Goal: Transaction & Acquisition: Register for event/course

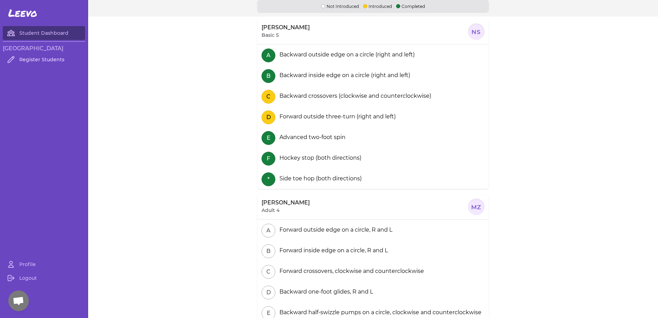
click at [35, 61] on link "Register Students" at bounding box center [44, 60] width 82 height 14
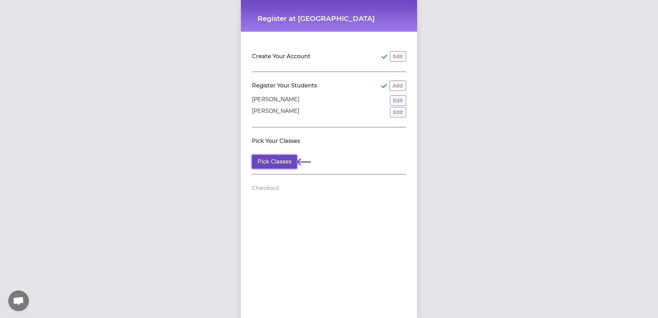
click at [277, 159] on button "Pick Classes" at bounding box center [274, 162] width 45 height 14
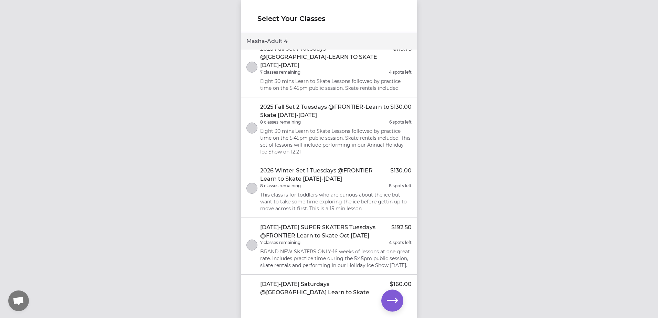
scroll to position [443, 0]
click at [254, 131] on button "select class" at bounding box center [251, 128] width 11 height 11
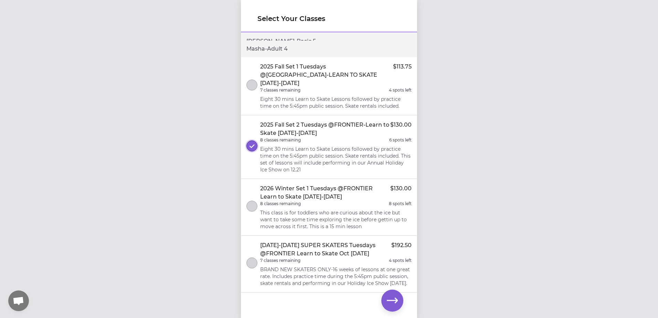
scroll to position [409, 0]
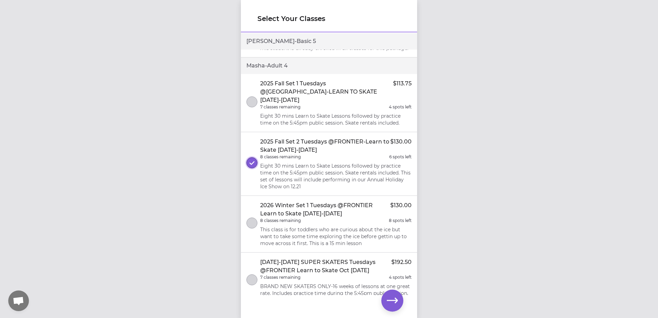
click at [254, 161] on icon "select class" at bounding box center [251, 163] width 5 height 4
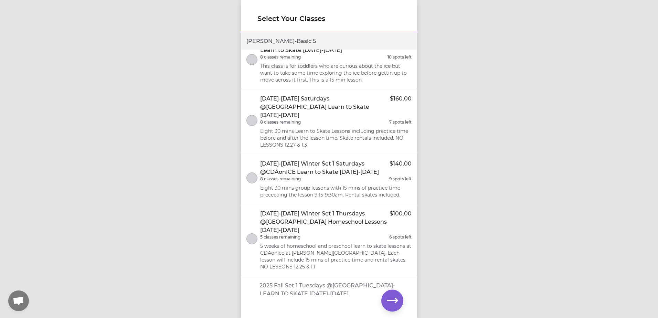
scroll to position [0, 0]
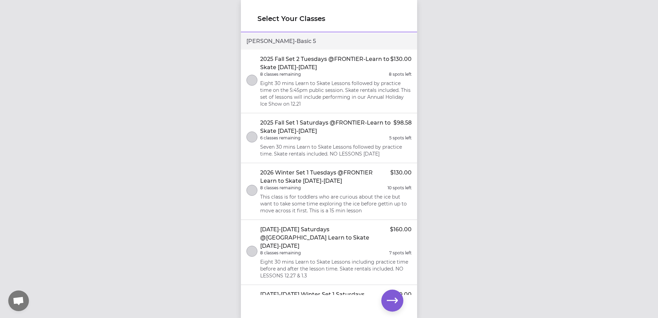
click at [486, 184] on div "Select Your Classes Noah - Basic 5 2025 Fall Set 2 Tuesdays @FRONTIER-Learn to …" at bounding box center [329, 159] width 658 height 318
drag, startPoint x: 478, startPoint y: 194, endPoint x: 190, endPoint y: 79, distance: 309.9
click at [190, 80] on div "Select Your Classes Noah - Basic 5 2025 Fall Set 2 Tuesdays @FRONTIER-Learn to …" at bounding box center [329, 159] width 658 height 318
click at [148, 125] on div "Select Your Classes Noah - Basic 5 2025 Fall Set 2 Tuesdays @FRONTIER-Learn to …" at bounding box center [329, 159] width 658 height 318
